Goal: Find specific page/section: Find specific page/section

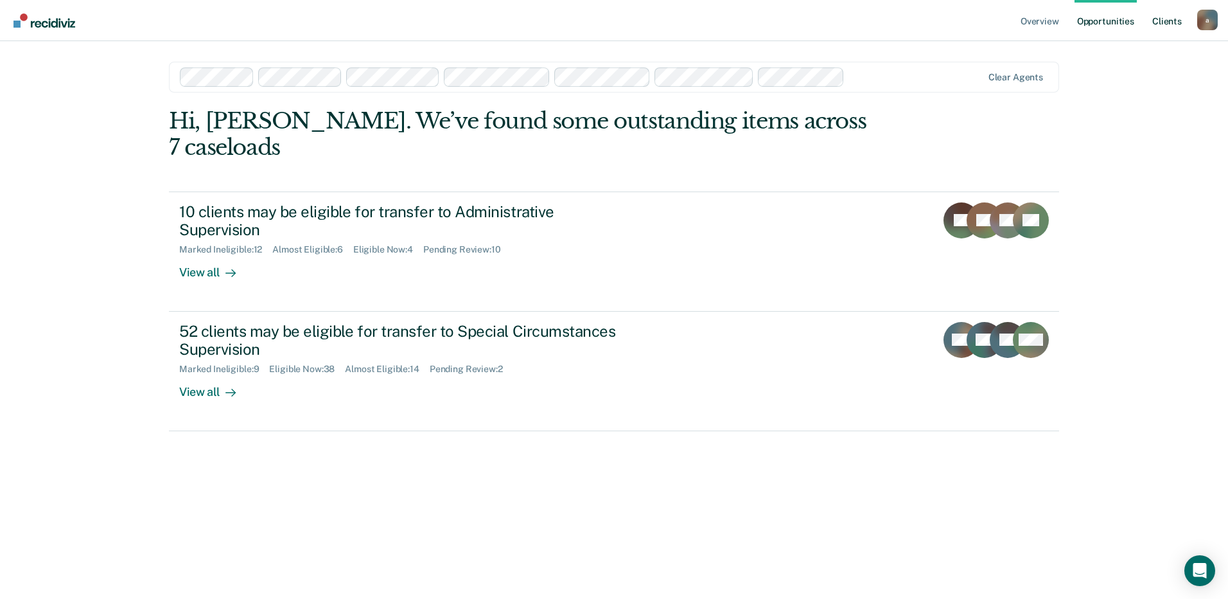
click at [1166, 19] on link "Client s" at bounding box center [1167, 20] width 35 height 41
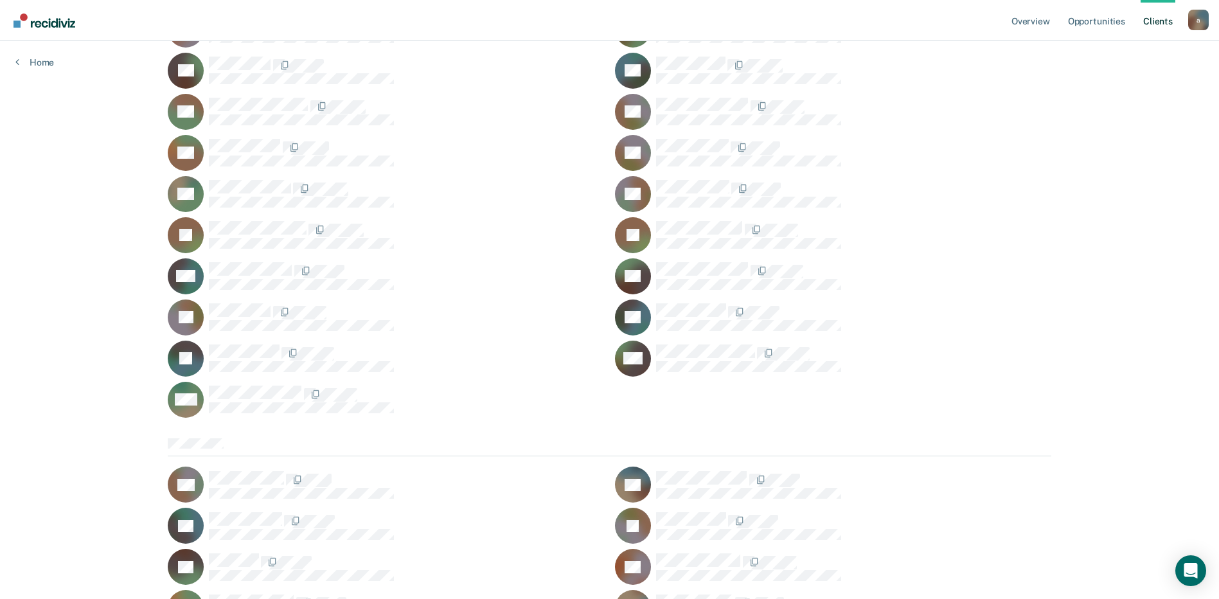
scroll to position [6965, 0]
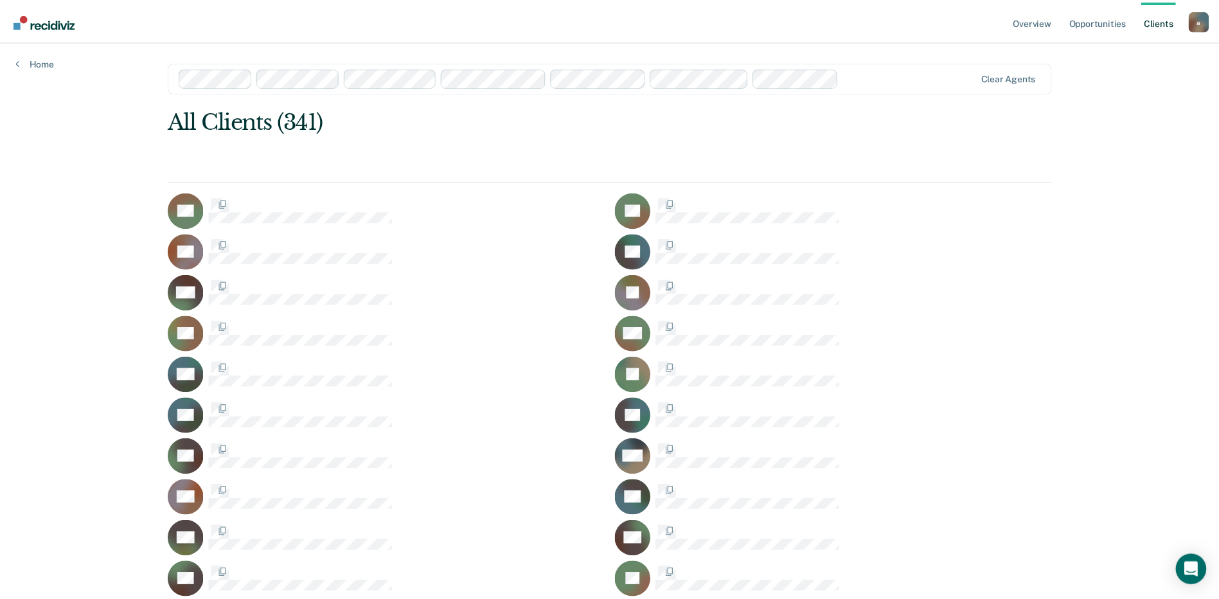
scroll to position [6965, 0]
